Goal: Information Seeking & Learning: Learn about a topic

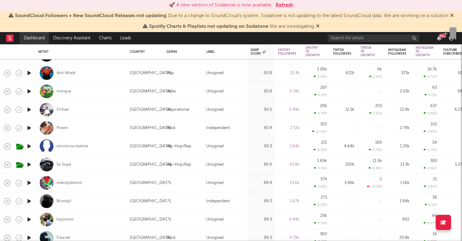
click at [34, 39] on link "Dashboard" at bounding box center [34, 38] width 29 height 12
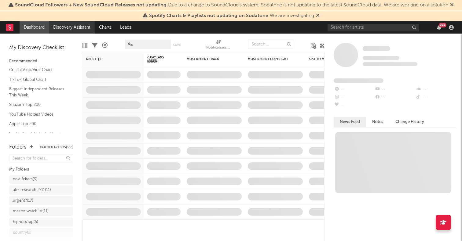
click at [77, 27] on link "Discovery Assistant" at bounding box center [72, 27] width 46 height 12
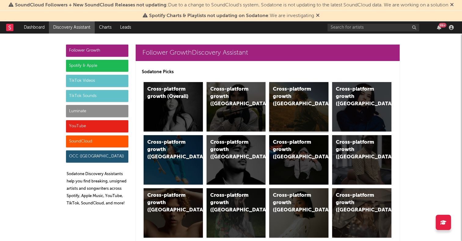
click at [294, 110] on div "Cross-platform growth (US)" at bounding box center [298, 106] width 59 height 49
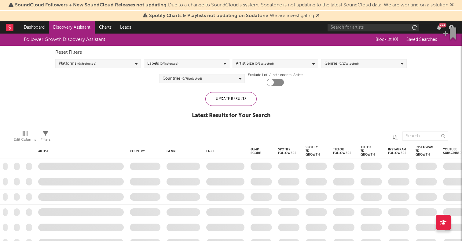
checkbox input "true"
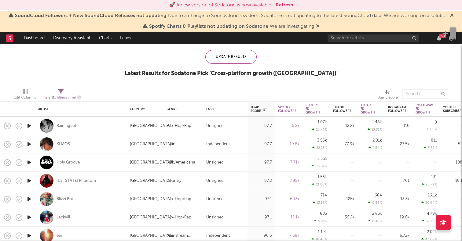
click at [30, 127] on icon "button" at bounding box center [29, 126] width 6 height 8
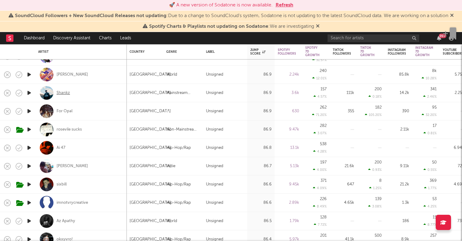
click at [65, 94] on div "Shankz" at bounding box center [62, 92] width 13 height 5
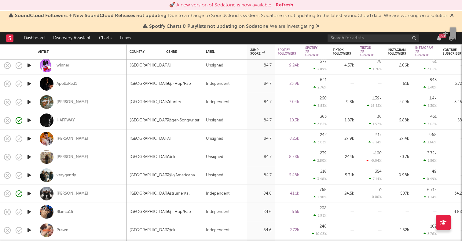
click at [30, 156] on icon "button" at bounding box center [29, 157] width 6 height 8
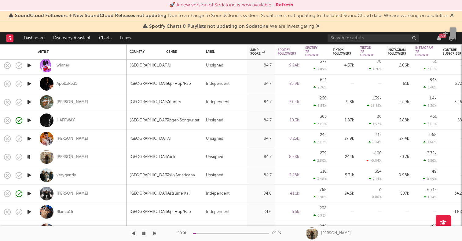
click at [29, 175] on icon "button" at bounding box center [29, 176] width 6 height 8
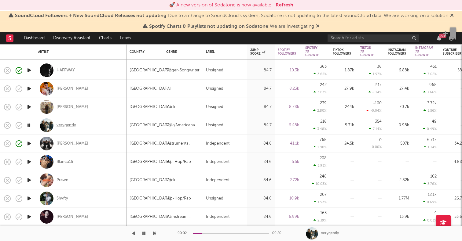
click at [61, 124] on div "verygently" at bounding box center [66, 125] width 20 height 5
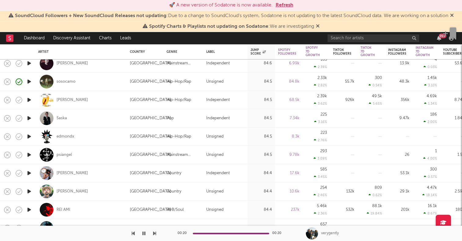
click at [28, 119] on icon "button" at bounding box center [29, 118] width 6 height 8
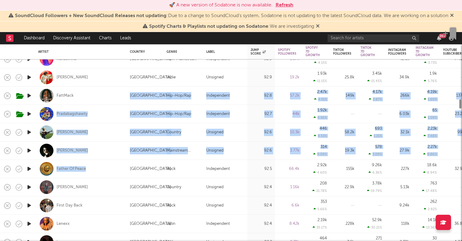
drag, startPoint x: 153, startPoint y: 162, endPoint x: 153, endPoint y: 251, distance: 88.5
click at [153, 241] on html "🚀 A new version of Sodatone is now available. Refresh SoundCloud Followers + Ne…" at bounding box center [231, 120] width 462 height 241
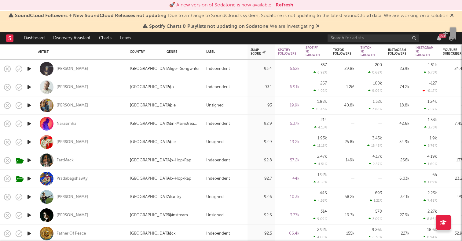
click at [125, 25] on div "Spotify Charts & Playlists not updating on Sodatone : We are investigating" at bounding box center [231, 26] width 462 height 11
click at [30, 67] on icon "button" at bounding box center [29, 69] width 6 height 8
click at [29, 87] on icon "button" at bounding box center [29, 87] width 6 height 8
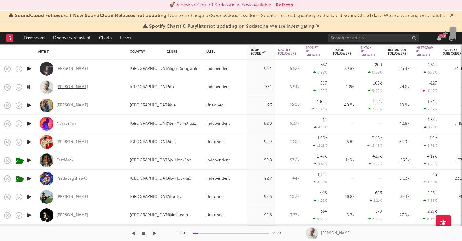
click at [75, 85] on div "Summer Jones" at bounding box center [71, 87] width 31 height 5
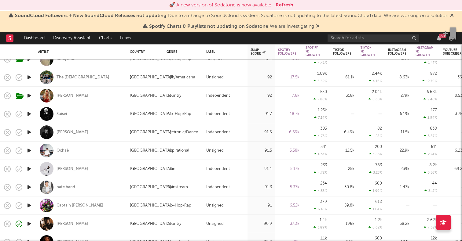
click at [31, 133] on icon "button" at bounding box center [29, 133] width 6 height 8
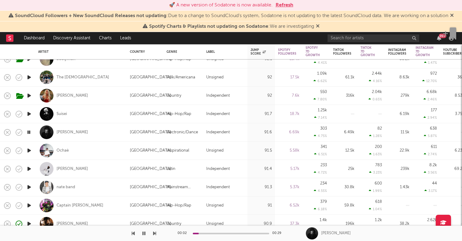
click at [31, 151] on icon "button" at bounding box center [29, 151] width 6 height 8
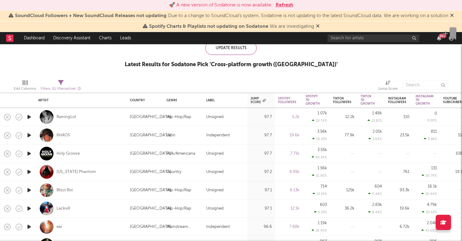
click at [29, 153] on icon "button" at bounding box center [29, 154] width 6 height 8
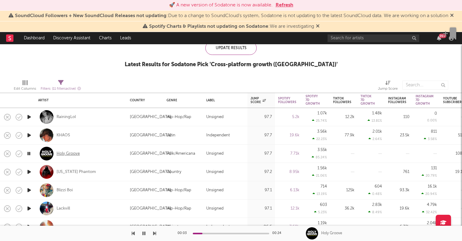
click at [73, 152] on div "Holy Groove" at bounding box center [67, 153] width 23 height 5
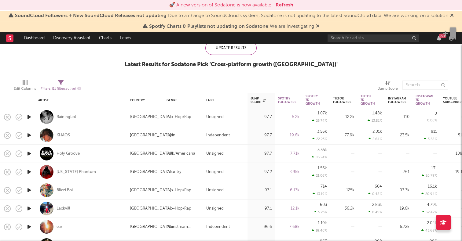
click at [29, 171] on icon "button" at bounding box center [29, 172] width 6 height 8
click at [27, 189] on icon "button" at bounding box center [29, 191] width 6 height 8
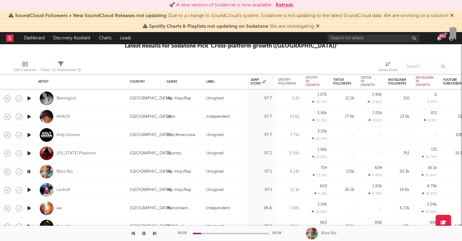
click at [28, 191] on icon "button" at bounding box center [29, 190] width 6 height 8
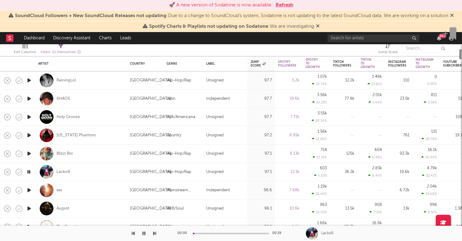
click at [28, 191] on icon "button" at bounding box center [29, 191] width 6 height 8
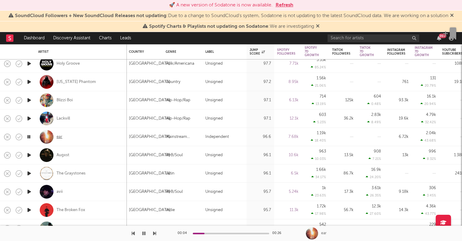
click at [61, 137] on div "ear" at bounding box center [59, 136] width 6 height 5
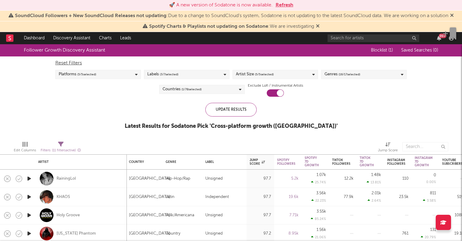
click at [29, 178] on icon "button" at bounding box center [29, 179] width 6 height 8
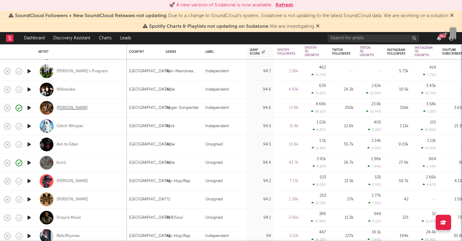
click at [74, 106] on div "Izzy Escobar" at bounding box center [71, 107] width 31 height 5
click at [29, 105] on icon "button" at bounding box center [29, 108] width 6 height 8
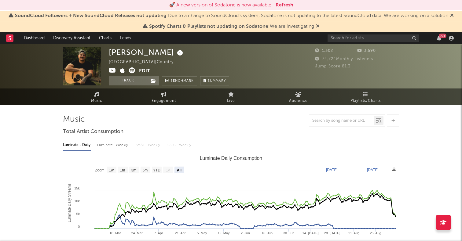
select select "All"
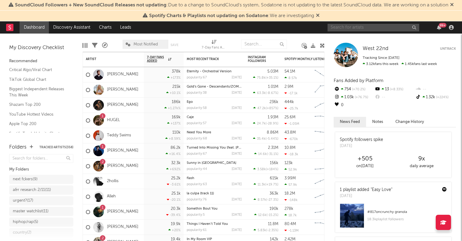
click at [366, 31] on input "text" at bounding box center [373, 28] width 92 height 8
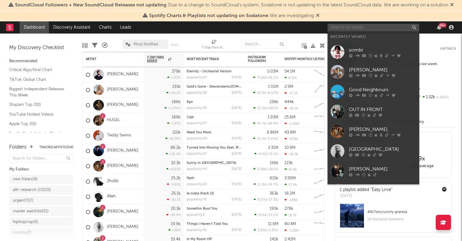
paste input "Littbandzz"
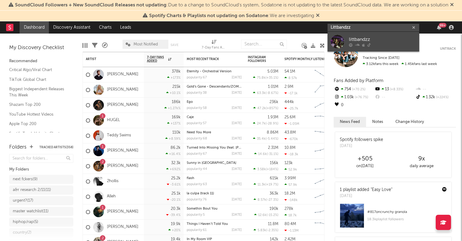
type input "Littbandzz"
click at [338, 40] on div at bounding box center [337, 42] width 14 height 14
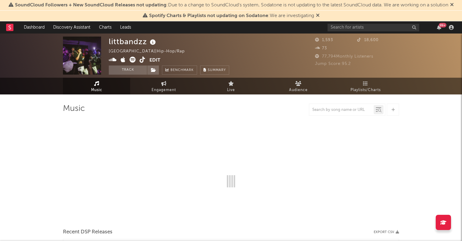
select select "1w"
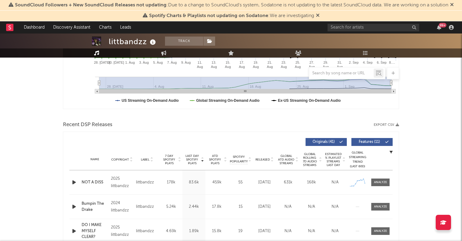
scroll to position [159, 0]
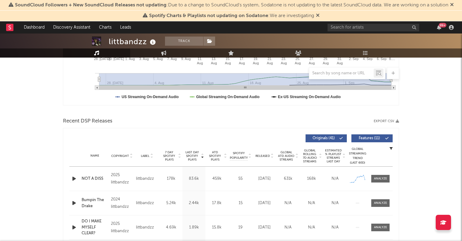
click at [74, 177] on icon "button" at bounding box center [74, 179] width 6 height 8
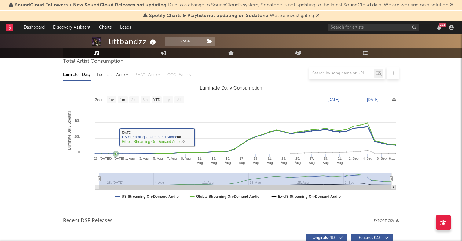
scroll to position [0, 0]
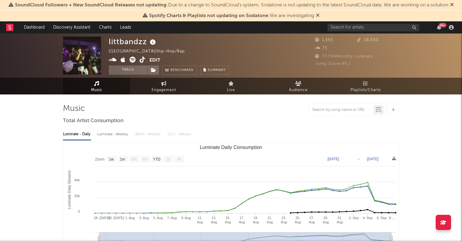
click at [140, 59] on icon at bounding box center [143, 60] width 6 height 6
click at [156, 83] on link "Engagement" at bounding box center [163, 86] width 67 height 17
select select "1w"
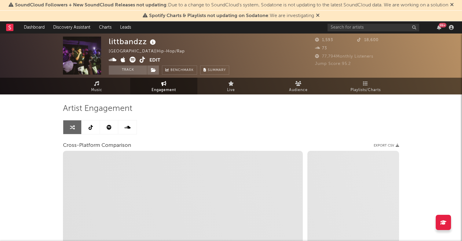
click at [91, 128] on icon at bounding box center [91, 127] width 4 height 5
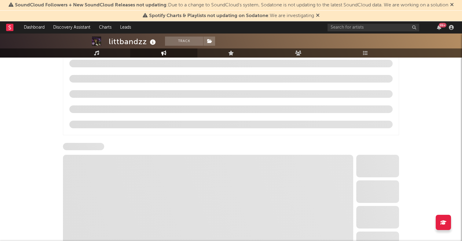
select select "1w"
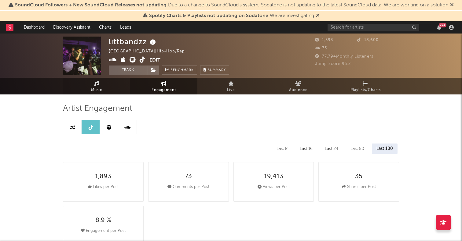
click at [99, 93] on span "Music" at bounding box center [96, 90] width 11 height 7
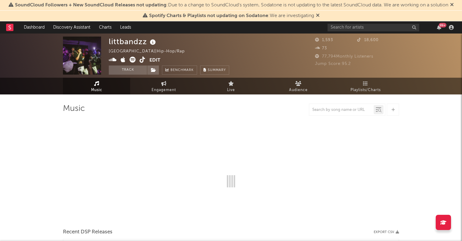
select select "1w"
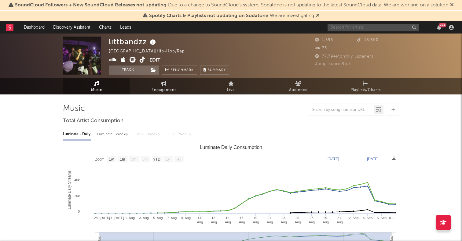
click at [337, 24] on input "text" at bounding box center [373, 28] width 92 height 8
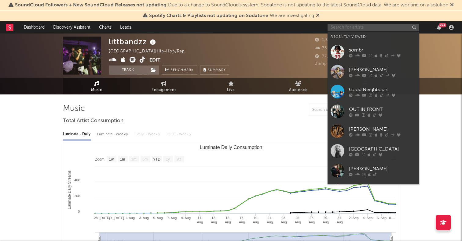
paste input "https://www.tiktok.com/@_itss2_?lang=en"
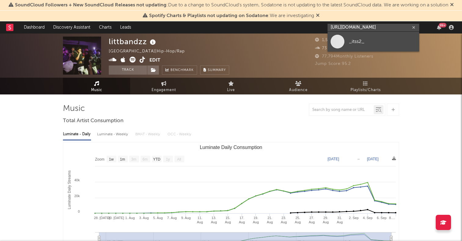
type input "https://www.tiktok.com/@_itss2_?lang=en"
click at [337, 42] on span at bounding box center [337, 42] width 14 height 14
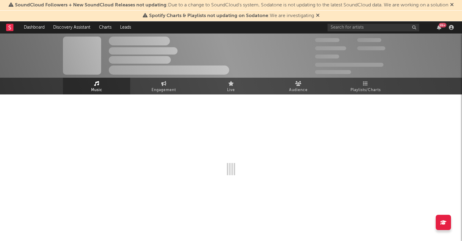
select select "1w"
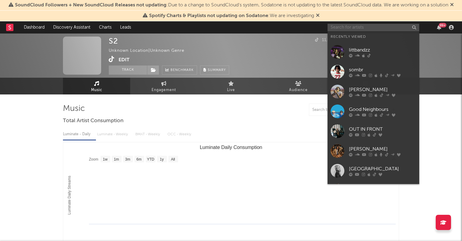
click at [367, 26] on input "text" at bounding box center [373, 28] width 92 height 8
paste input "https://www.tiktok.com/@jakesaintange?lang=en"
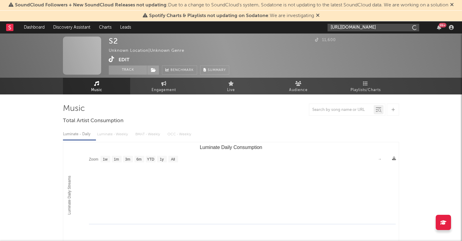
scroll to position [0, 17]
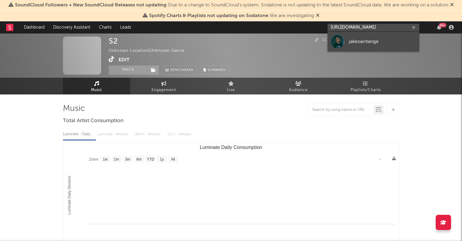
type input "https://www.tiktok.com/@jakesaintange?lang=en"
click at [356, 42] on div "jakesaintange" at bounding box center [382, 41] width 67 height 7
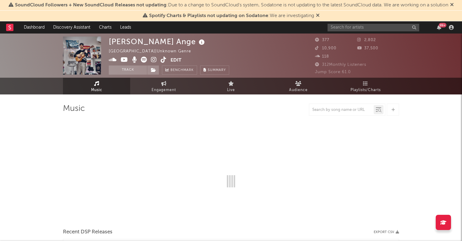
select select "1w"
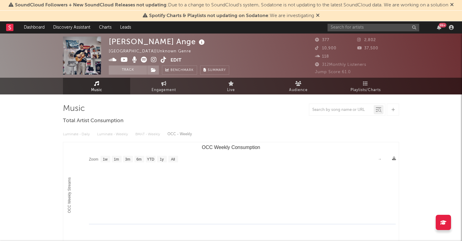
click at [354, 32] on div "99 +" at bounding box center [391, 27] width 128 height 12
click at [354, 30] on input "text" at bounding box center [373, 28] width 92 height 8
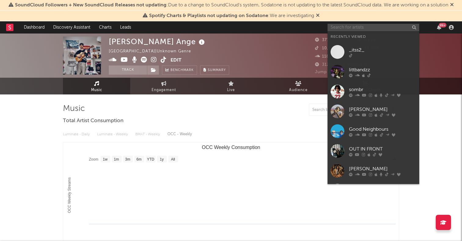
paste input "KD!"
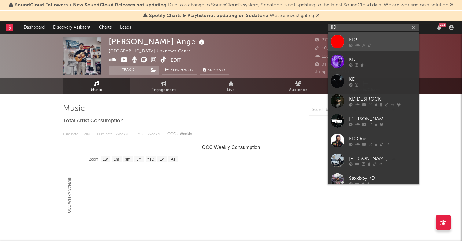
type input "KD!"
click at [337, 41] on div at bounding box center [337, 42] width 14 height 14
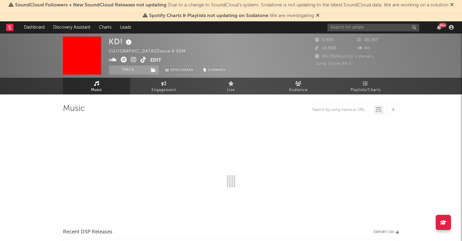
select select "1w"
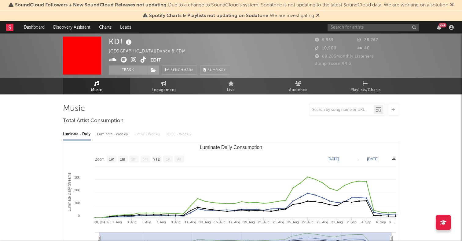
click at [142, 58] on icon at bounding box center [143, 60] width 6 height 6
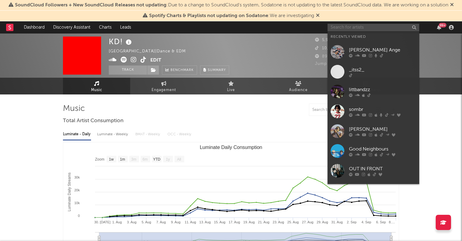
click at [364, 25] on input "text" at bounding box center [373, 28] width 92 height 8
paste input "https://www.tiktok.com/@extraapulpp?lang=en"
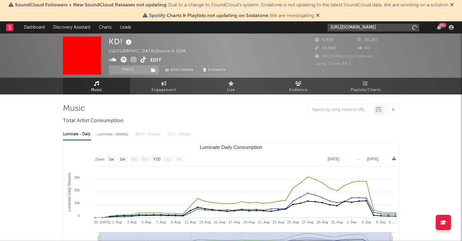
scroll to position [0, 14]
click at [349, 30] on input "https://www.tiktok.com/@extraapulpp?lang=en" at bounding box center [373, 28] width 92 height 8
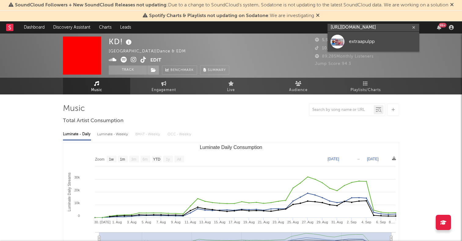
type input "https://www.tiktok.com/@extraapulpp?lang=en"
click at [339, 45] on div at bounding box center [337, 42] width 14 height 14
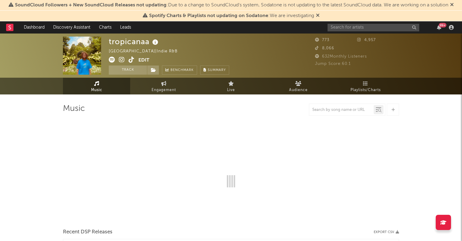
select select "6m"
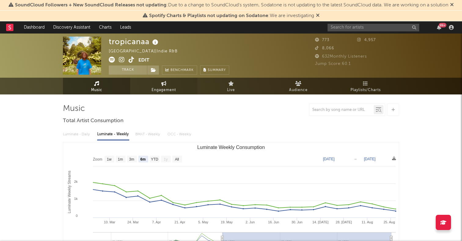
click at [164, 88] on span "Engagement" at bounding box center [163, 90] width 24 height 7
select select "1w"
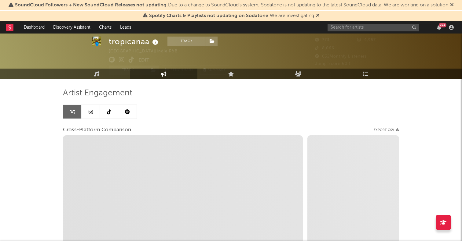
click at [107, 109] on link at bounding box center [109, 112] width 18 height 14
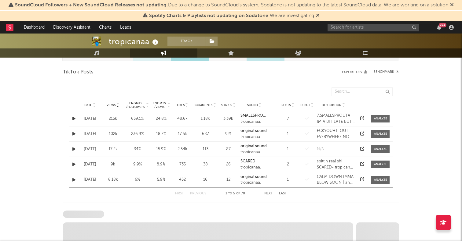
select select "6m"
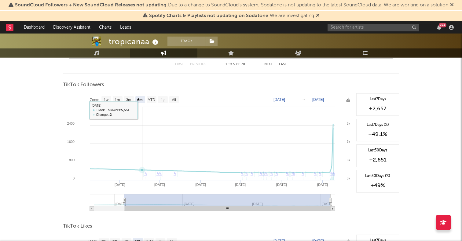
scroll to position [440, 0]
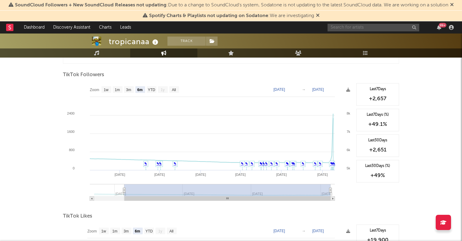
click at [383, 26] on input "text" at bounding box center [373, 28] width 92 height 8
paste input "https://www.tiktok.com/@jakesaintange?lang=en"
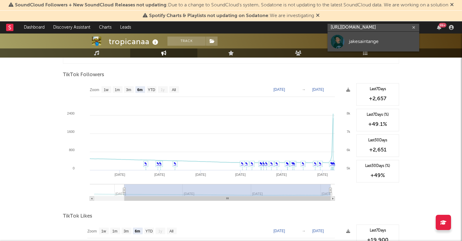
type input "https://www.tiktok.com/@jakesaintange?lang=en"
click at [339, 43] on div at bounding box center [337, 42] width 14 height 14
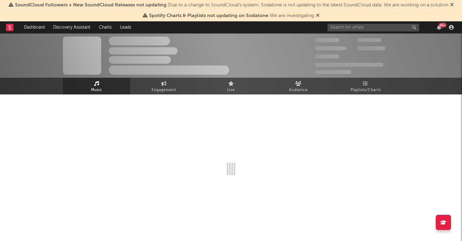
select select "1w"
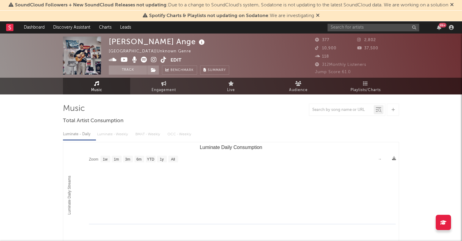
click at [145, 58] on icon at bounding box center [144, 60] width 6 height 6
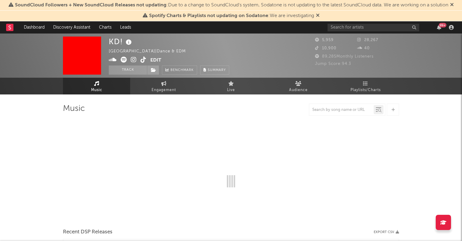
select select "1w"
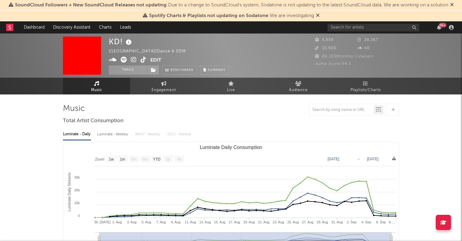
click at [123, 59] on icon at bounding box center [124, 60] width 6 height 6
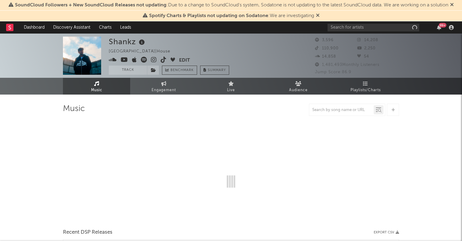
select select "1w"
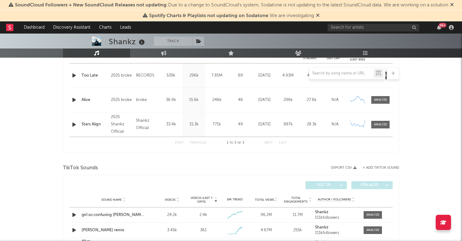
scroll to position [263, 0]
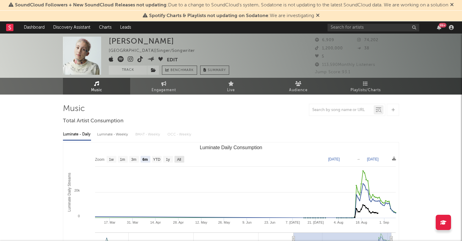
click at [178, 157] on rect "Luminate Daily Consumption" at bounding box center [179, 159] width 10 height 7
select select "All"
type input "2024-03-07"
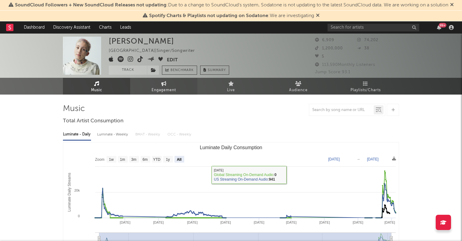
click at [167, 89] on span "Engagement" at bounding box center [163, 90] width 24 height 7
select select "1w"
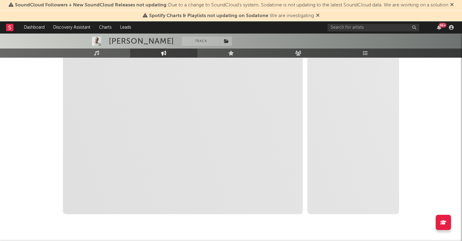
scroll to position [96, 0]
select select "1m"
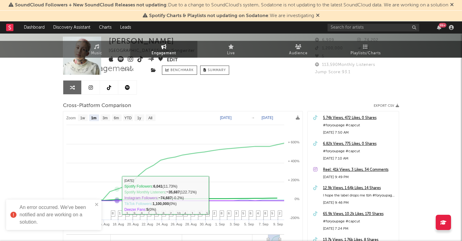
scroll to position [0, 0]
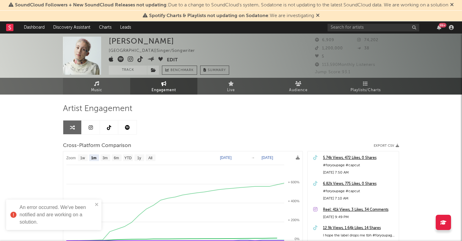
click at [105, 81] on link "Music" at bounding box center [96, 86] width 67 height 17
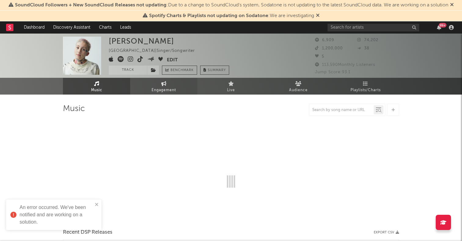
select select "6m"
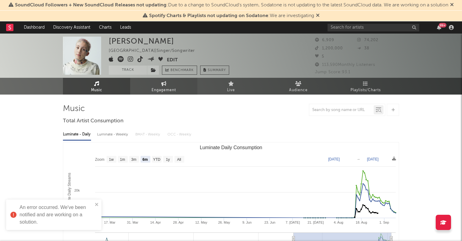
click at [154, 89] on span "Engagement" at bounding box center [163, 90] width 24 height 7
select select "1w"
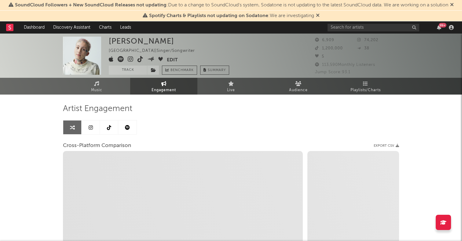
select select "1m"
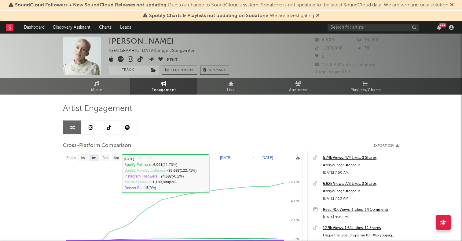
click at [95, 125] on link at bounding box center [91, 128] width 18 height 14
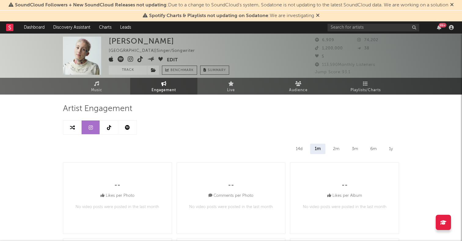
select select "6m"
click at [110, 126] on icon at bounding box center [109, 127] width 4 height 5
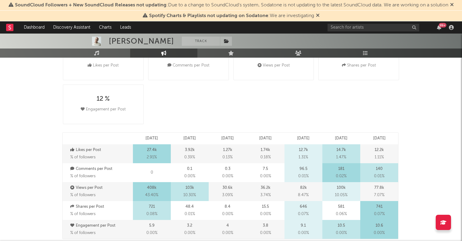
select select "6m"
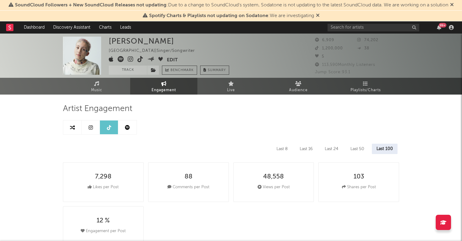
click at [140, 60] on icon at bounding box center [140, 59] width 6 height 6
click at [93, 126] on link at bounding box center [91, 128] width 18 height 14
select select "6m"
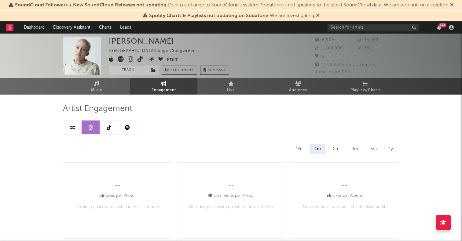
click at [75, 133] on link at bounding box center [72, 128] width 18 height 14
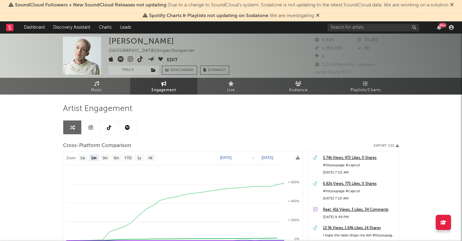
select select "1m"
click at [111, 84] on link "Music" at bounding box center [96, 86] width 67 height 17
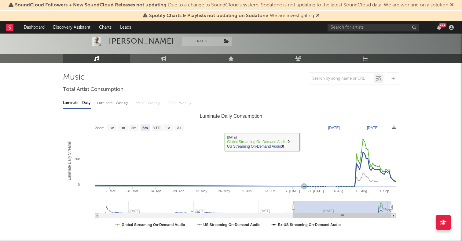
scroll to position [32, 0]
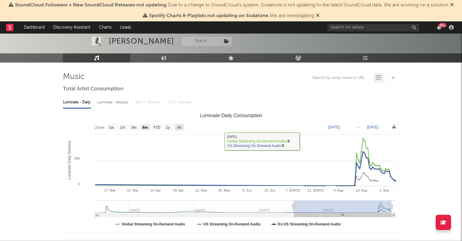
click at [181, 128] on text "All" at bounding box center [179, 127] width 4 height 4
select select "All"
type input "2024-03-07"
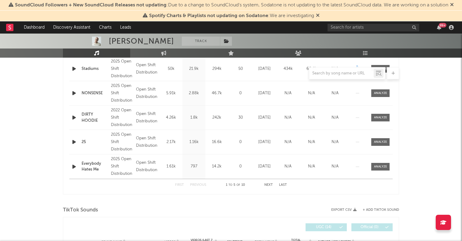
scroll to position [144, 0]
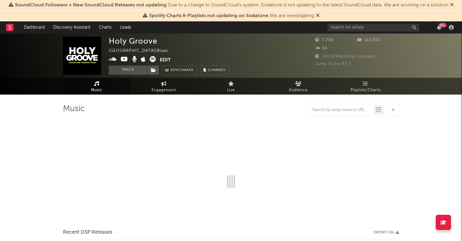
select select "1w"
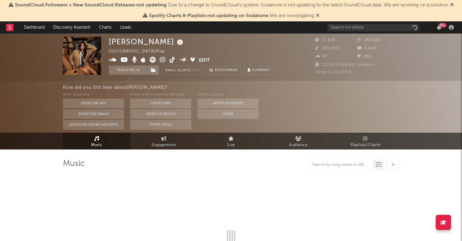
select select "6m"
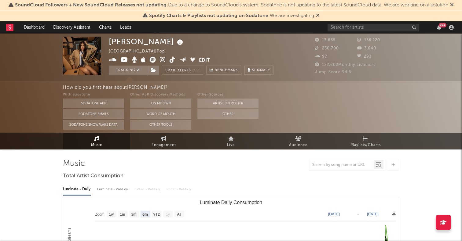
click at [163, 61] on icon at bounding box center [163, 60] width 6 height 6
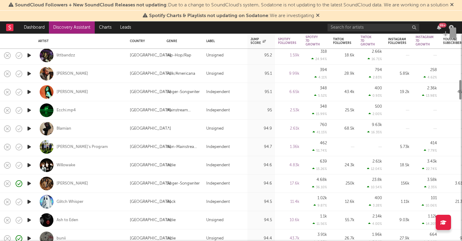
click at [29, 146] on icon "button" at bounding box center [29, 147] width 6 height 8
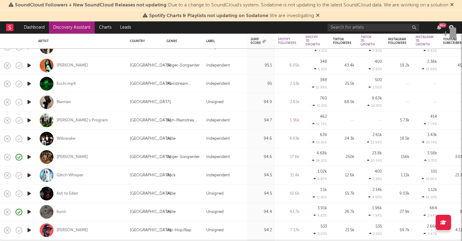
click at [29, 136] on icon "button" at bounding box center [29, 139] width 6 height 8
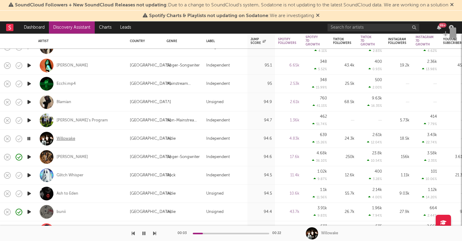
click at [64, 140] on div "Willowake" at bounding box center [65, 138] width 19 height 5
click at [29, 140] on icon "button" at bounding box center [29, 139] width 6 height 8
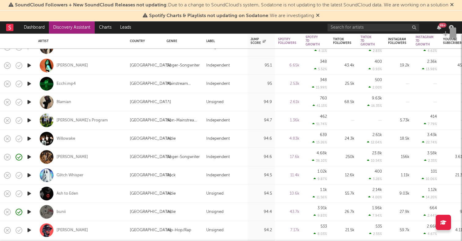
click at [29, 140] on icon "button" at bounding box center [29, 139] width 6 height 8
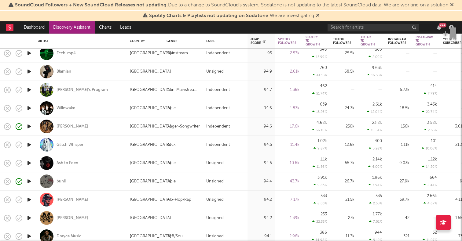
click at [28, 165] on icon "button" at bounding box center [29, 163] width 6 height 8
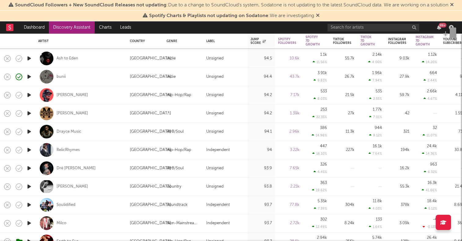
click at [28, 187] on icon "button" at bounding box center [29, 187] width 6 height 8
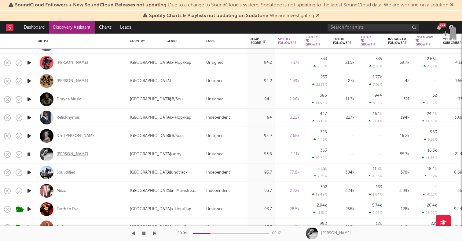
click at [69, 152] on div "[PERSON_NAME]" at bounding box center [71, 154] width 31 height 5
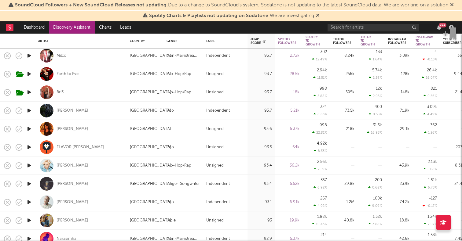
click at [31, 186] on icon "button" at bounding box center [29, 184] width 6 height 8
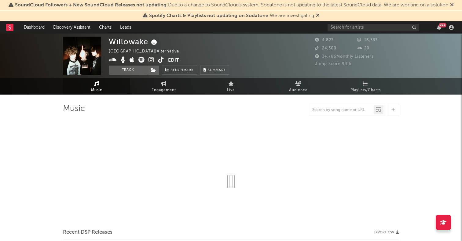
select select "1w"
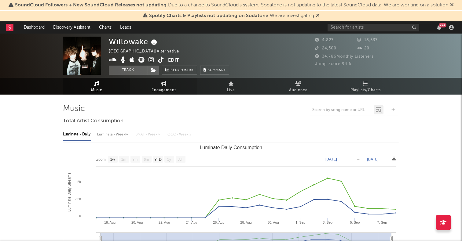
click at [170, 87] on span "Engagement" at bounding box center [163, 90] width 24 height 7
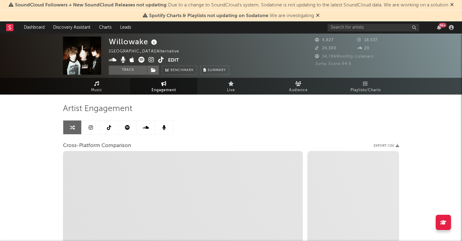
select select "1w"
click at [110, 125] on link at bounding box center [109, 128] width 18 height 14
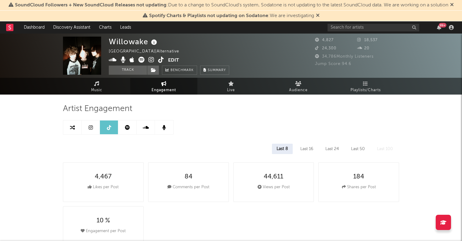
select select "1w"
click at [96, 92] on span "Music" at bounding box center [96, 90] width 11 height 7
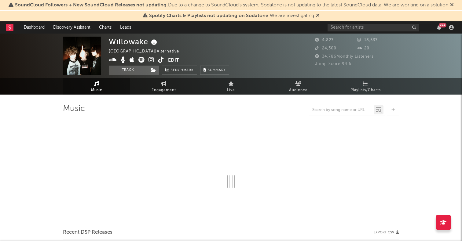
select select "1w"
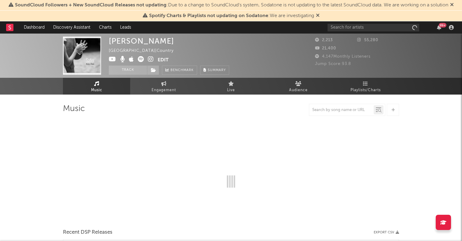
select select "1w"
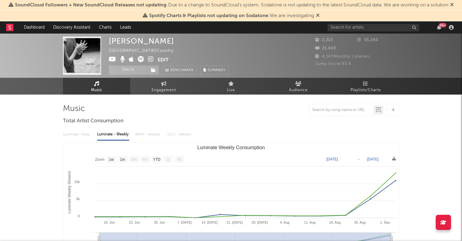
click at [180, 161] on text "All" at bounding box center [179, 160] width 4 height 4
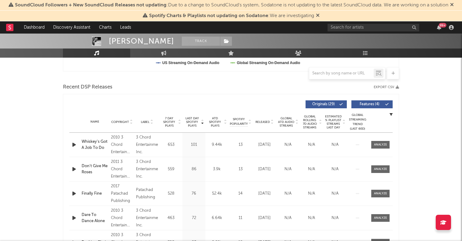
scroll to position [197, 0]
